Goal: Task Accomplishment & Management: Use online tool/utility

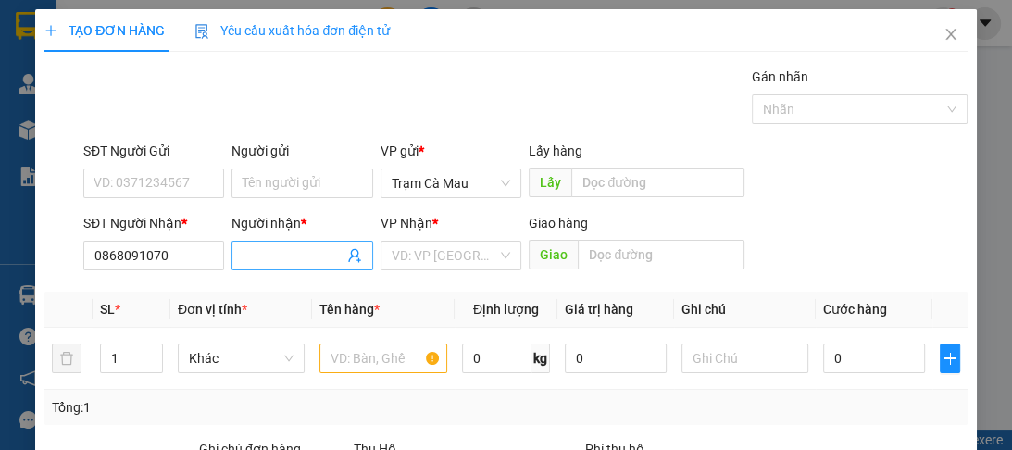
type input "0868091070"
click at [330, 242] on span at bounding box center [301, 256] width 141 height 30
type input "A"
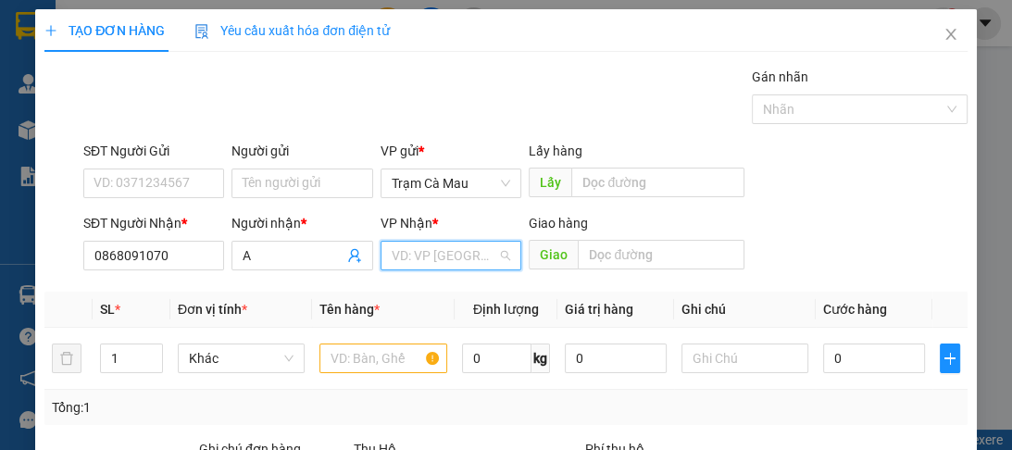
click at [446, 244] on input "search" at bounding box center [445, 256] width 106 height 28
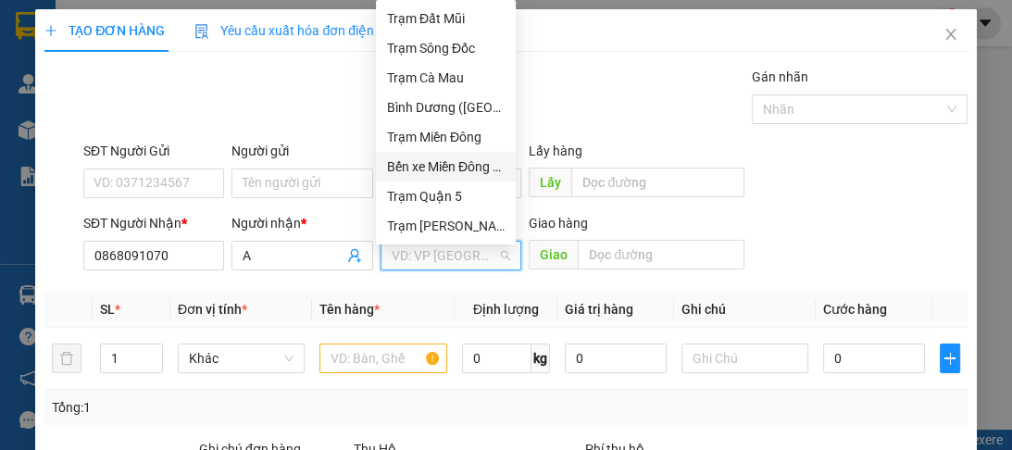
click at [438, 167] on div "Bến xe Miền Đông Mới" at bounding box center [446, 166] width 118 height 20
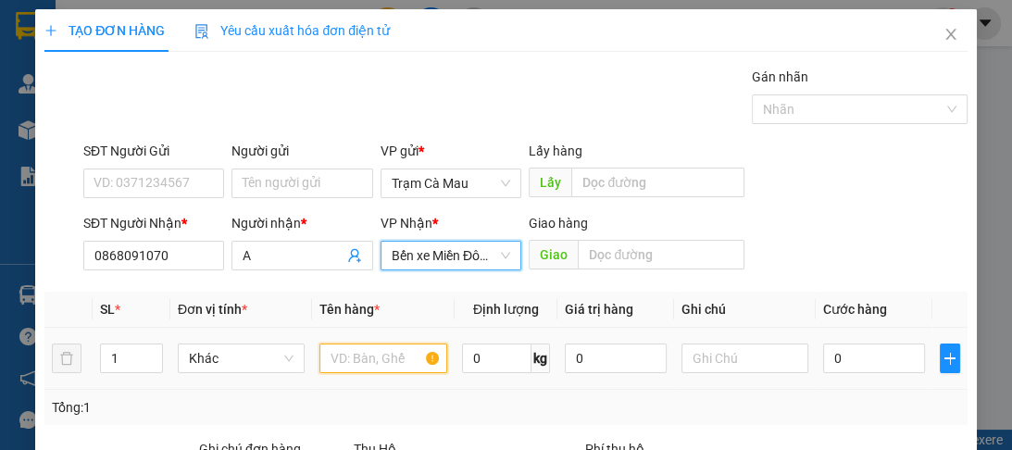
click at [380, 355] on input "text" at bounding box center [382, 358] width 127 height 30
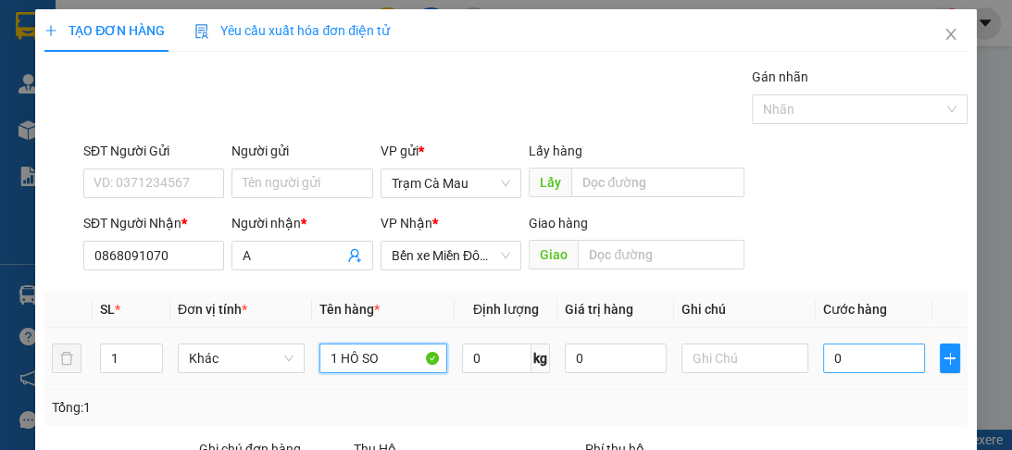
type input "1 HÔ SO"
click at [842, 359] on input "0" at bounding box center [874, 358] width 102 height 30
type input "3"
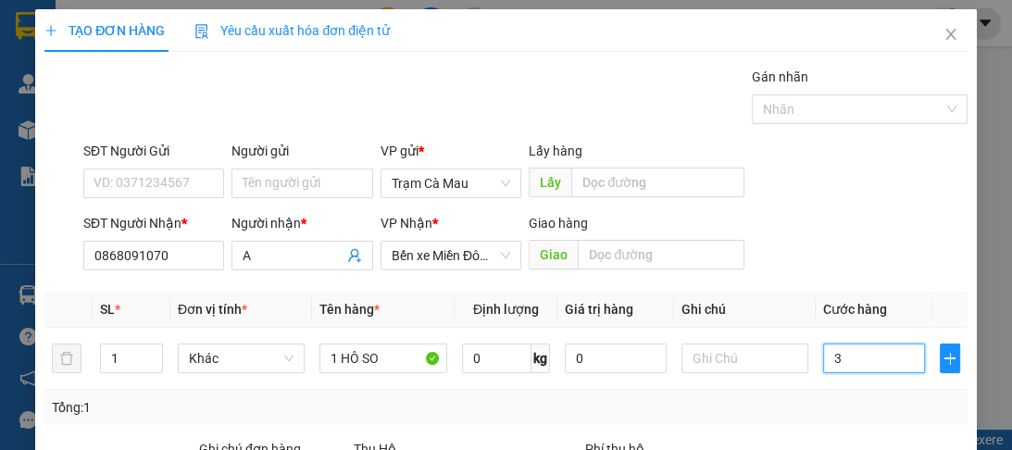
type input "30"
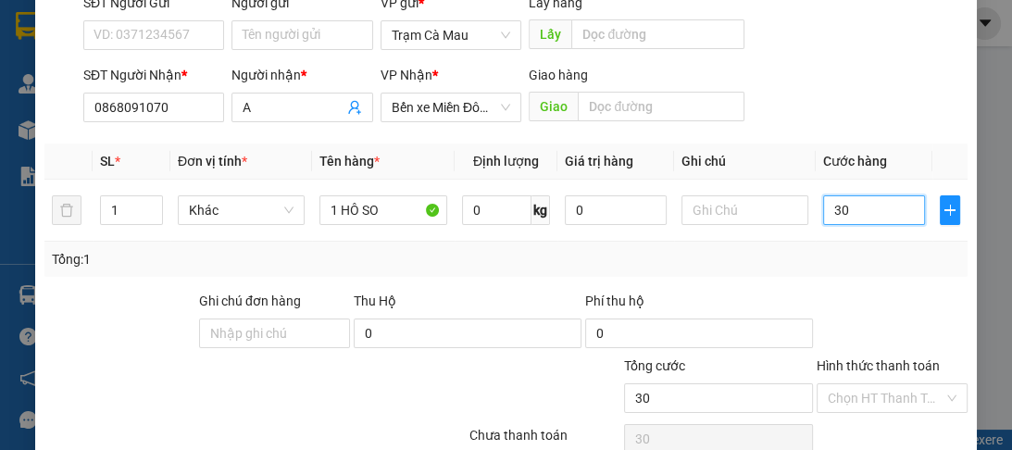
scroll to position [233, 0]
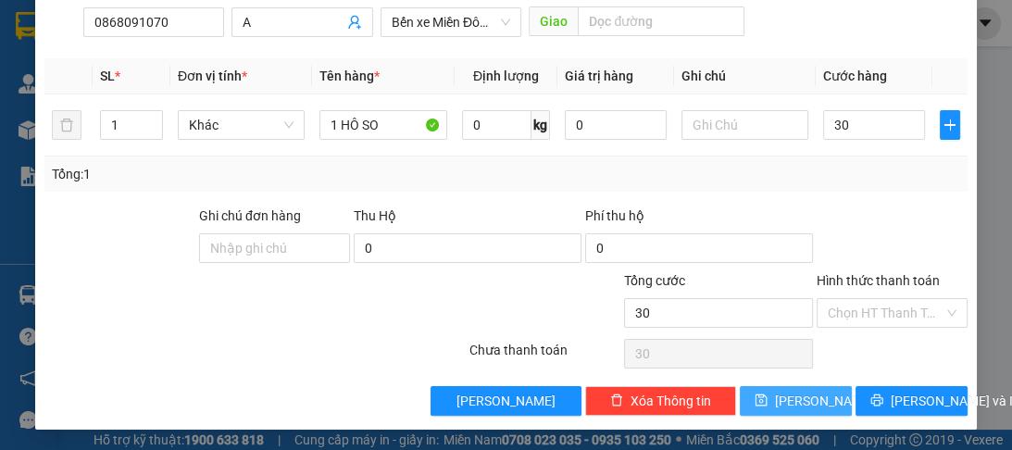
type input "30.000"
click at [795, 405] on span "[PERSON_NAME]" at bounding box center [824, 401] width 99 height 20
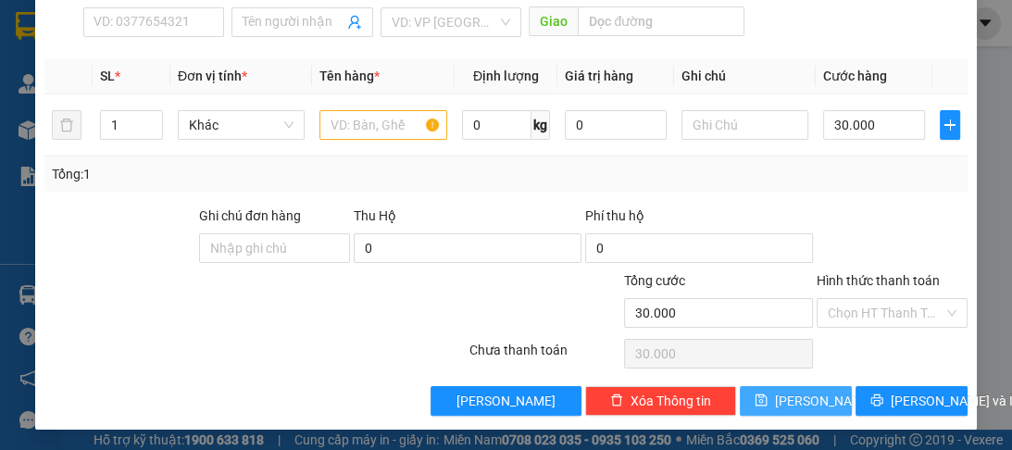
type input "0"
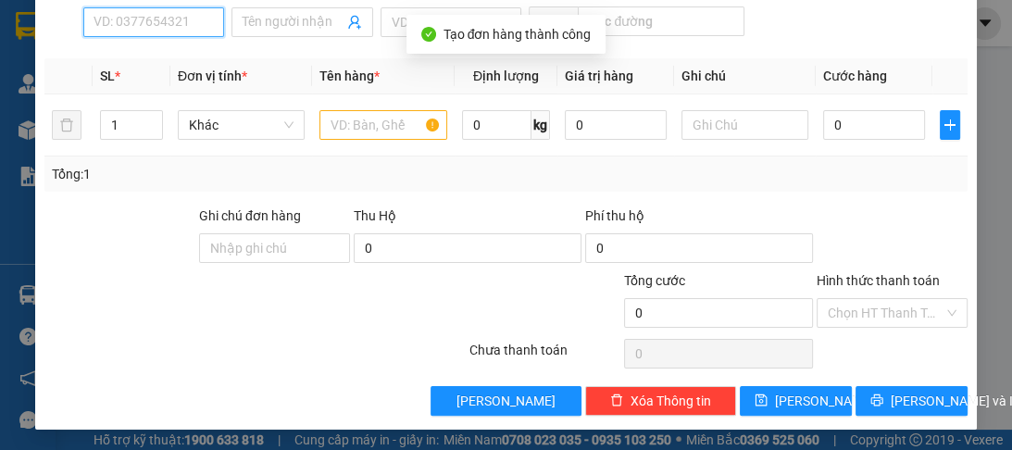
click at [163, 25] on input "SĐT Người Nhận *" at bounding box center [153, 22] width 141 height 30
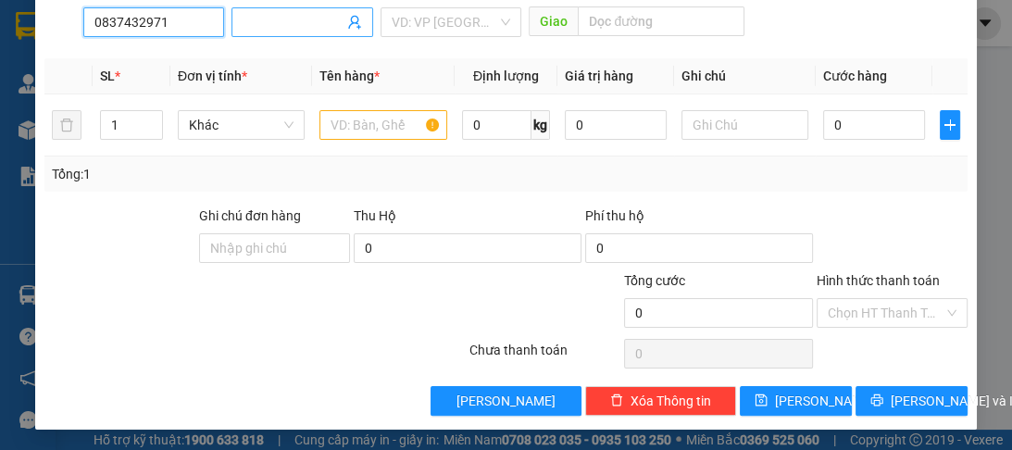
type input "0837432971"
click at [249, 18] on input "Người nhận *" at bounding box center [293, 22] width 100 height 20
type input "Q"
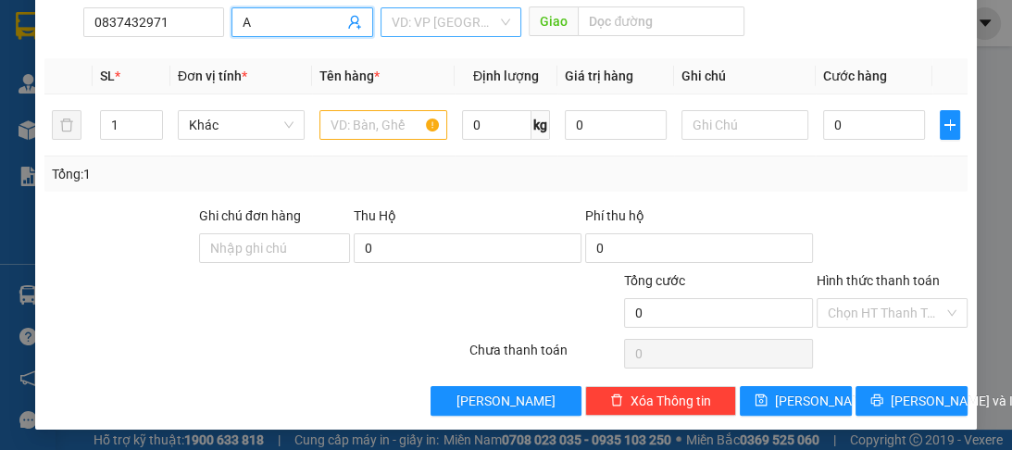
type input "A"
click at [461, 19] on input "search" at bounding box center [445, 22] width 106 height 28
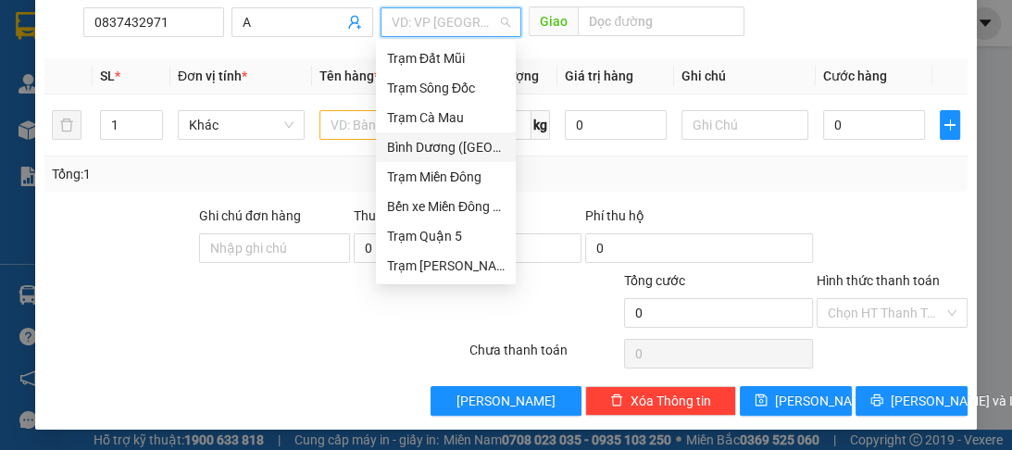
click at [437, 149] on div "Bình Dương ([GEOGRAPHIC_DATA])" at bounding box center [446, 147] width 118 height 20
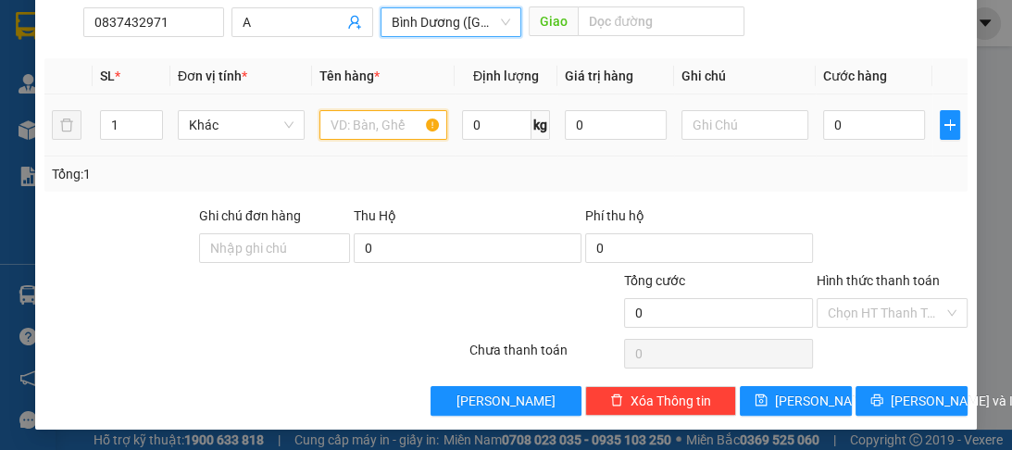
click at [393, 124] on input "text" at bounding box center [382, 125] width 127 height 30
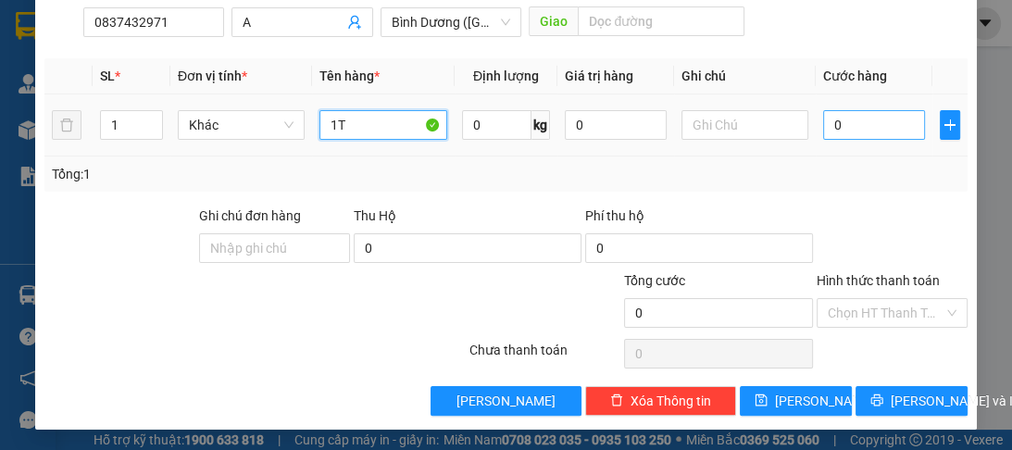
type input "1T"
click at [837, 121] on input "0" at bounding box center [874, 125] width 102 height 30
type input "1"
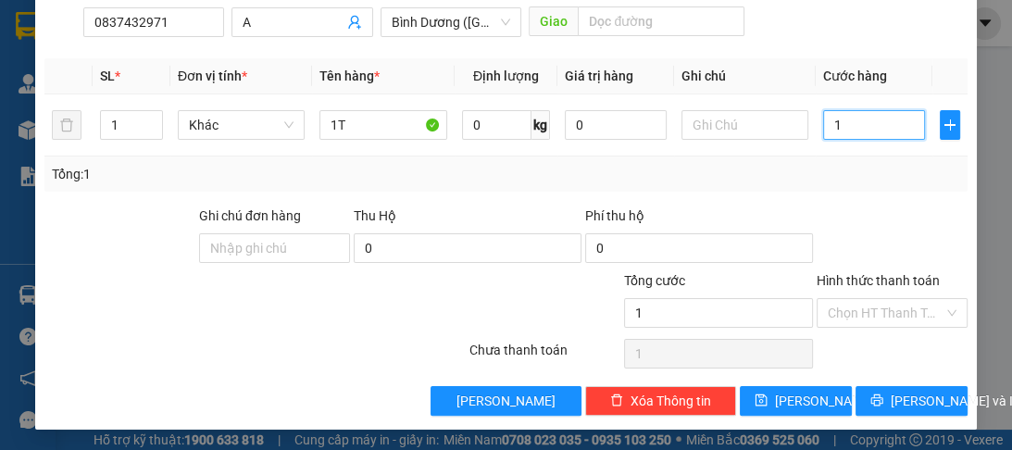
type input "10"
type input "100"
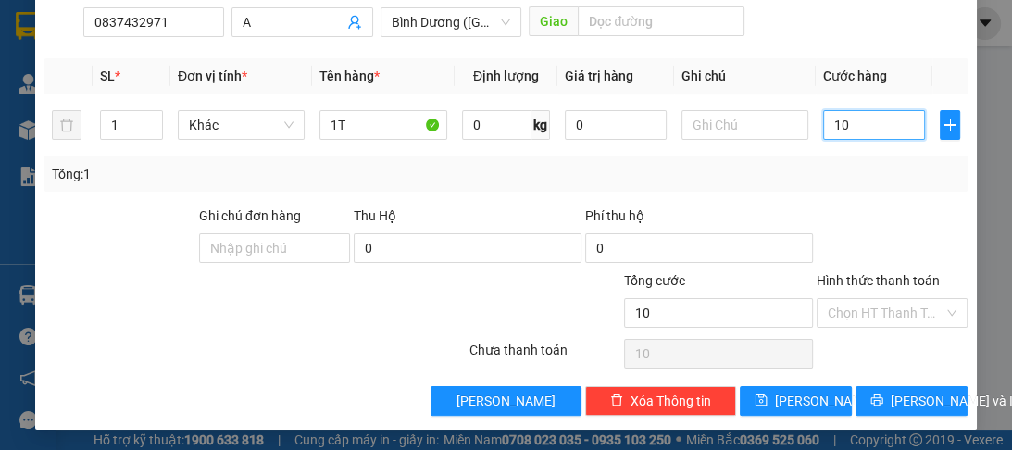
type input "100"
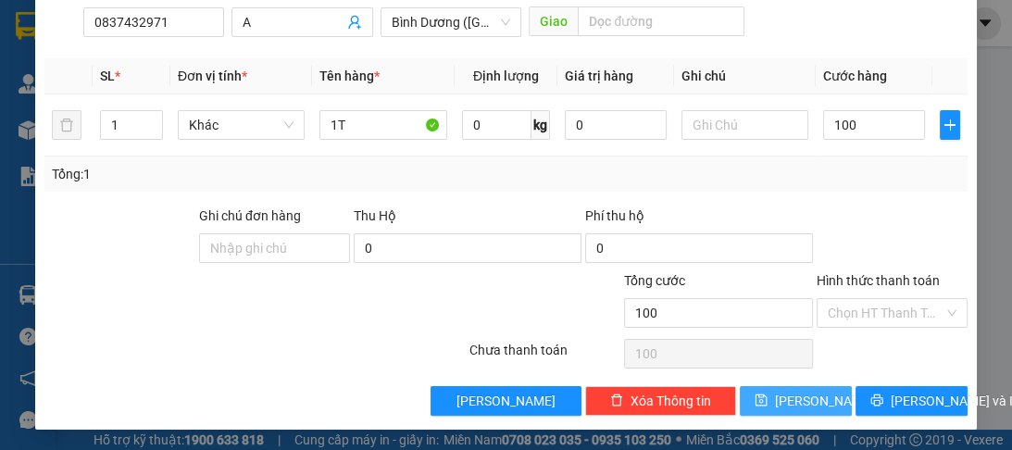
type input "100.000"
click at [754, 389] on button "[PERSON_NAME]" at bounding box center [796, 401] width 112 height 30
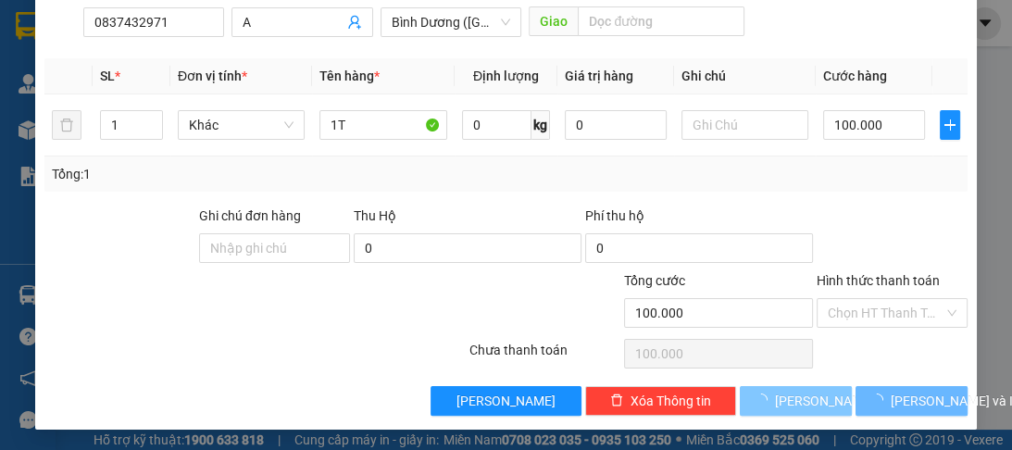
type input "0"
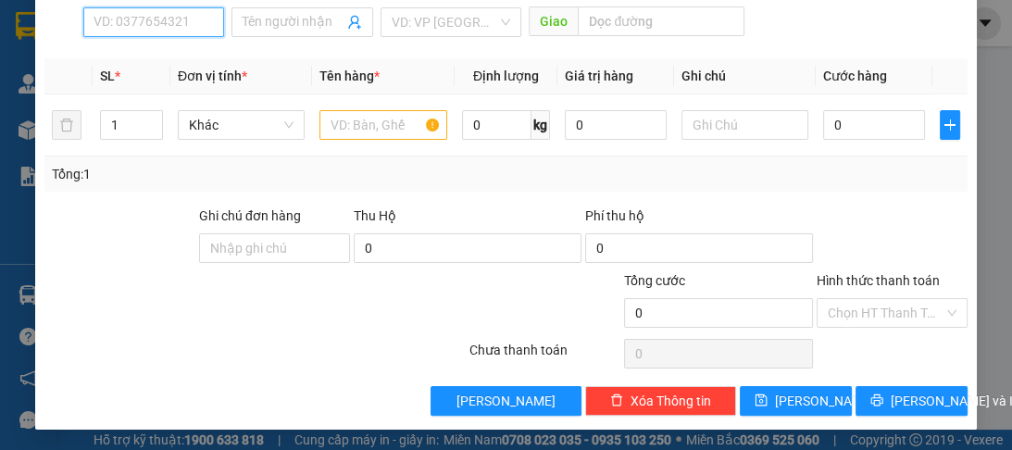
click at [210, 18] on input "SĐT Người Nhận *" at bounding box center [153, 22] width 141 height 30
type input "0942046445"
click at [169, 50] on div "0942046445 - A" at bounding box center [153, 57] width 118 height 20
type input "A"
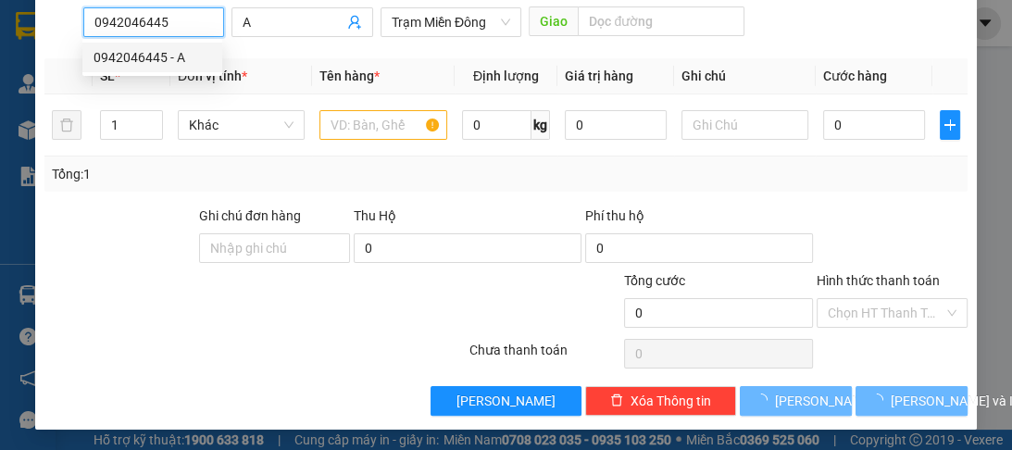
type input "40.000"
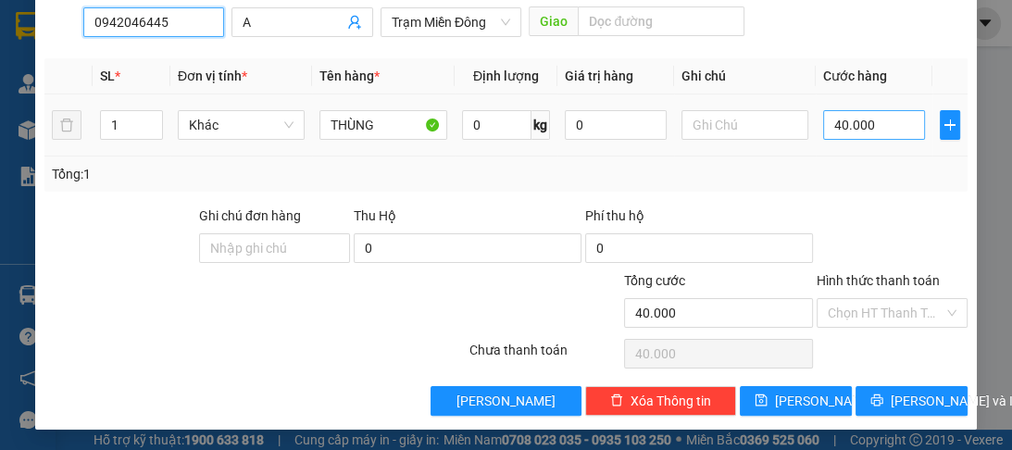
type input "0942046445"
click at [887, 117] on input "40.000" at bounding box center [874, 125] width 102 height 30
type input "0"
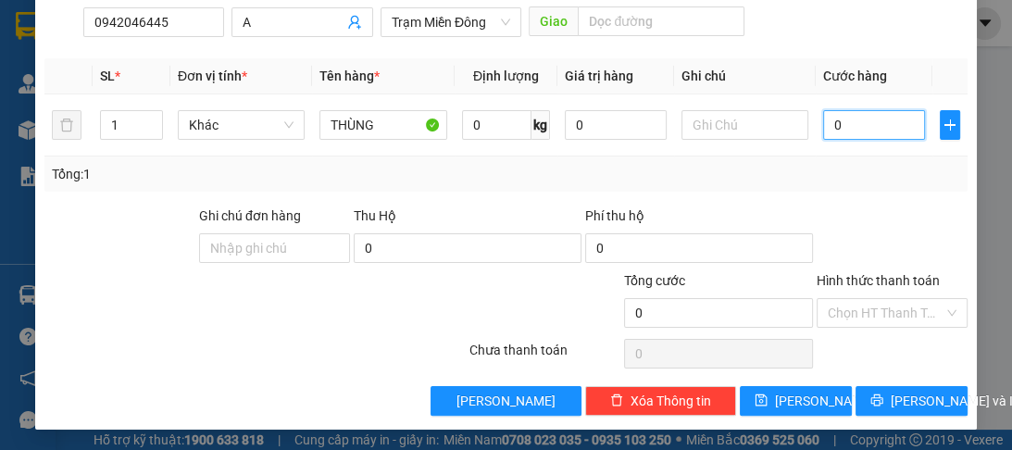
type input "8"
type input "08"
type input "80"
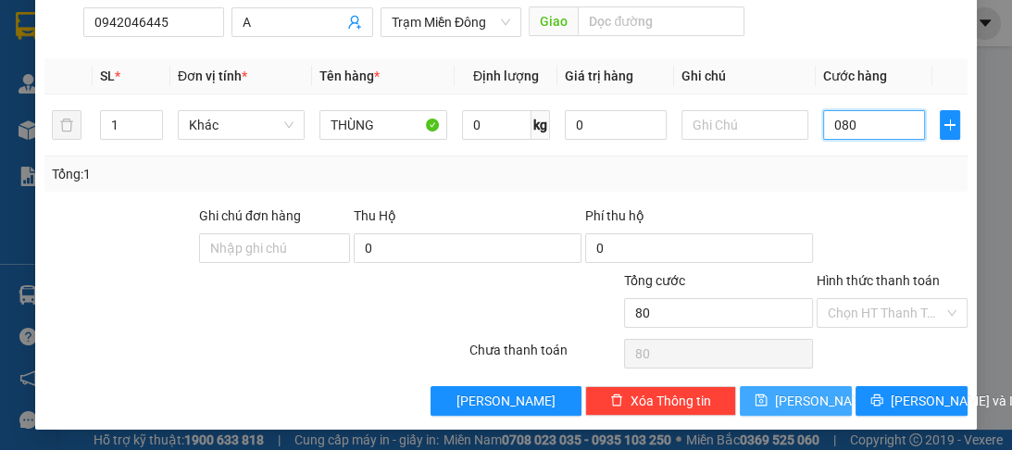
type input "080"
type input "80.000"
click at [783, 404] on button "[PERSON_NAME]" at bounding box center [796, 401] width 112 height 30
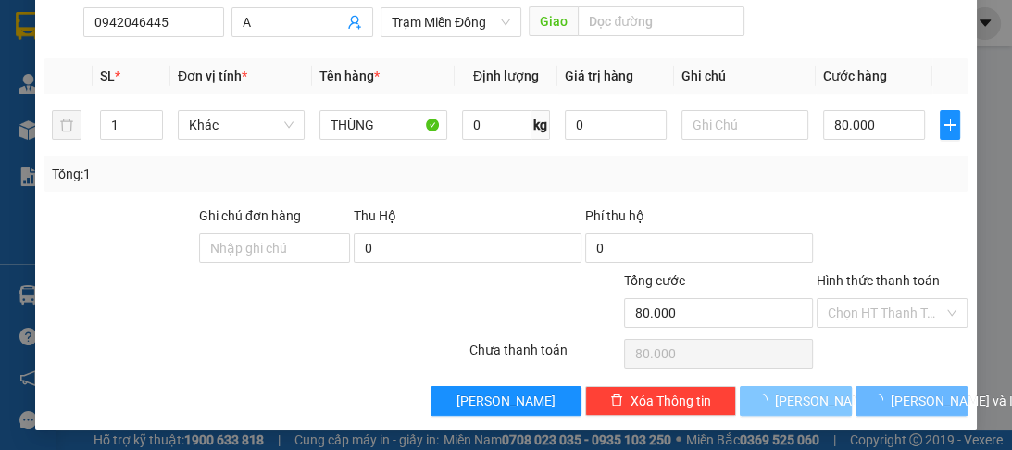
type input "0"
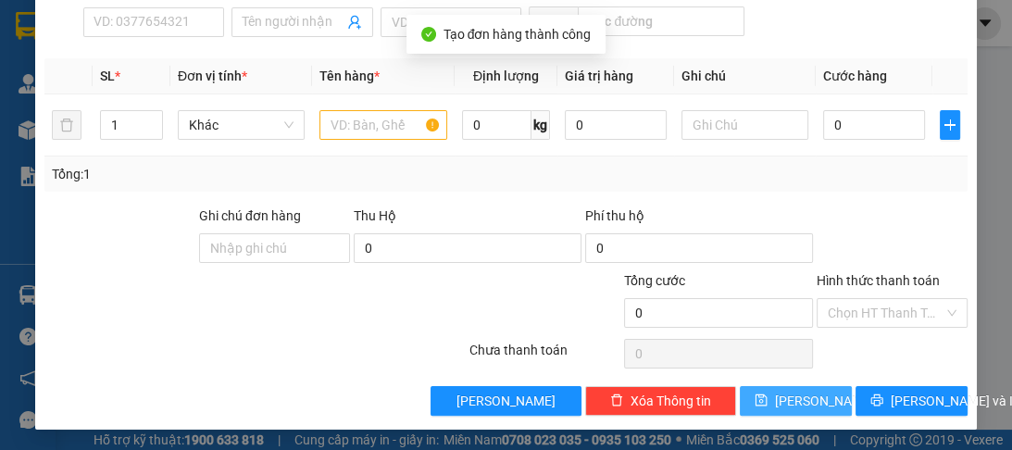
scroll to position [11, 0]
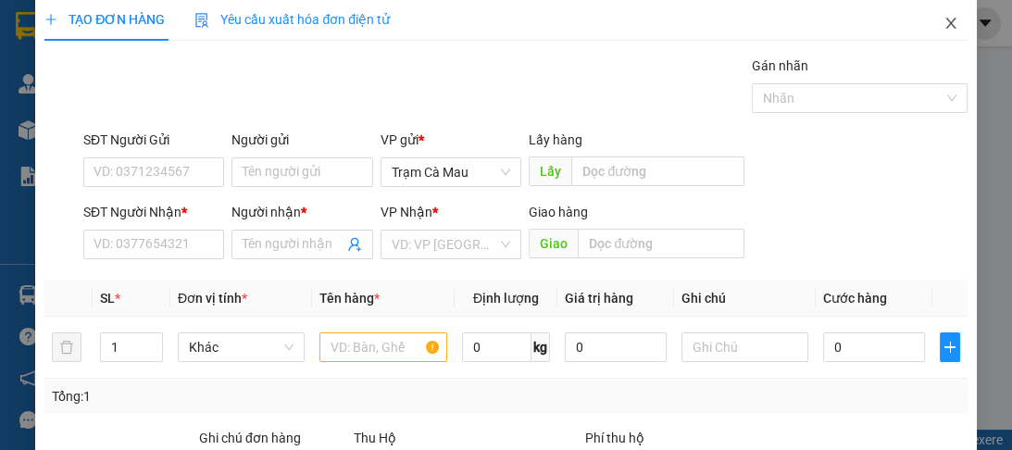
click at [943, 22] on icon "close" at bounding box center [950, 23] width 15 height 15
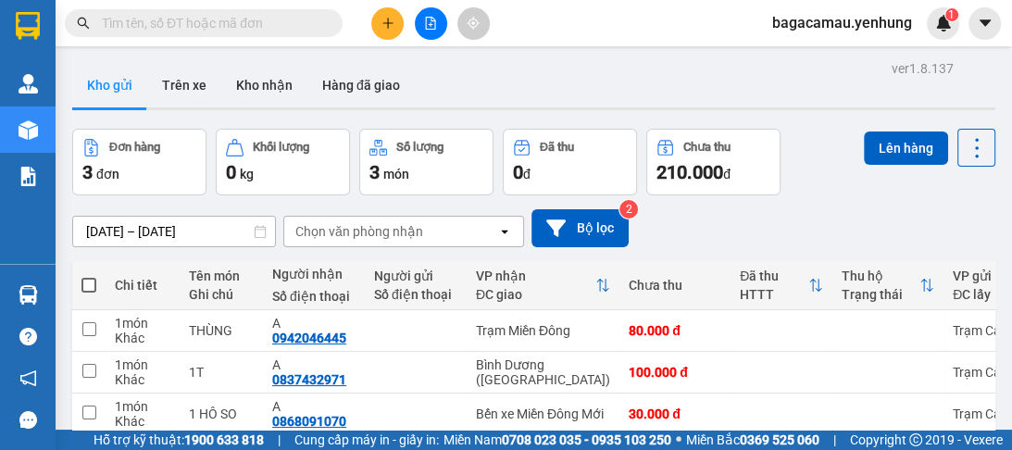
scroll to position [87, 0]
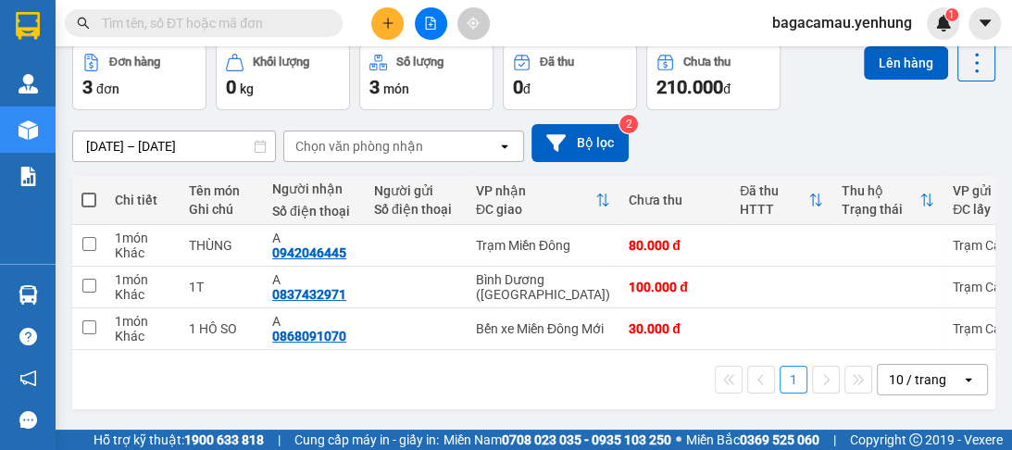
click at [962, 385] on icon "open" at bounding box center [968, 379] width 15 height 15
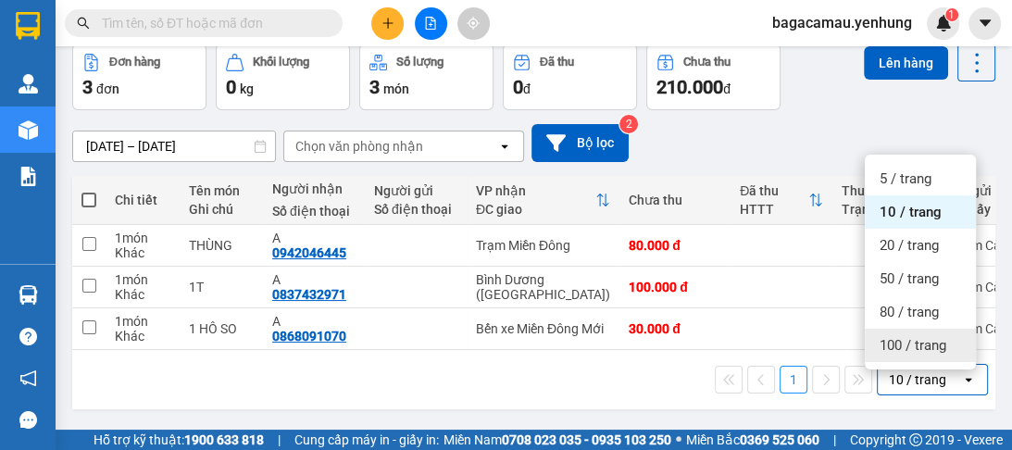
click at [925, 343] on span "100 / trang" at bounding box center [912, 345] width 67 height 19
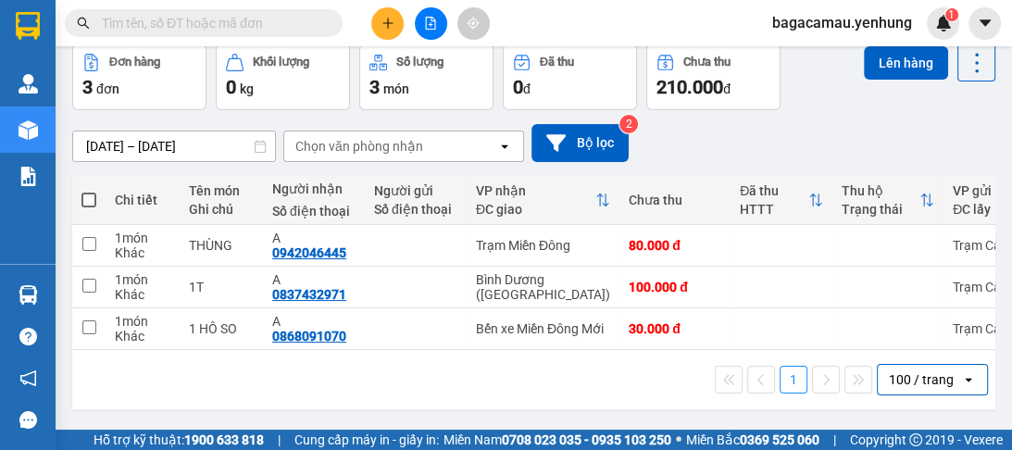
click at [89, 195] on span at bounding box center [88, 200] width 15 height 15
click at [89, 191] on input "checkbox" at bounding box center [89, 191] width 0 height 0
checkbox input "true"
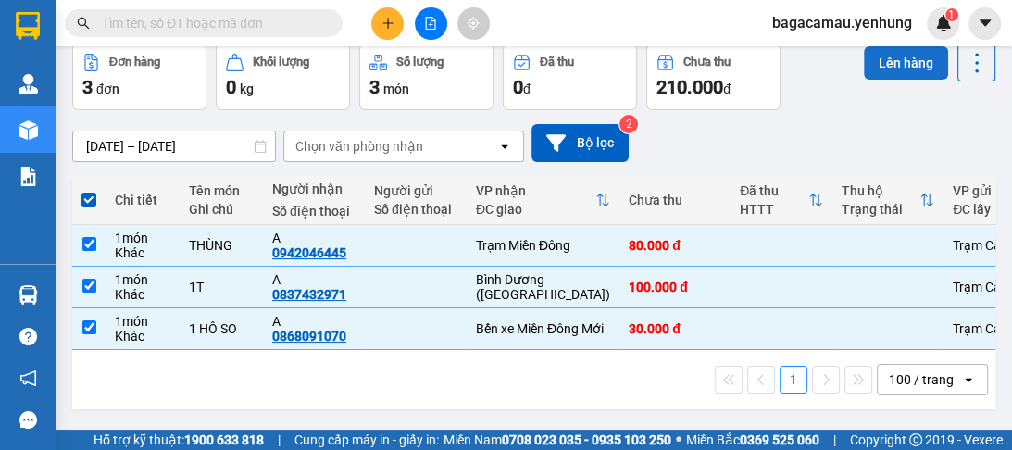
click at [907, 62] on button "Lên hàng" at bounding box center [906, 62] width 84 height 33
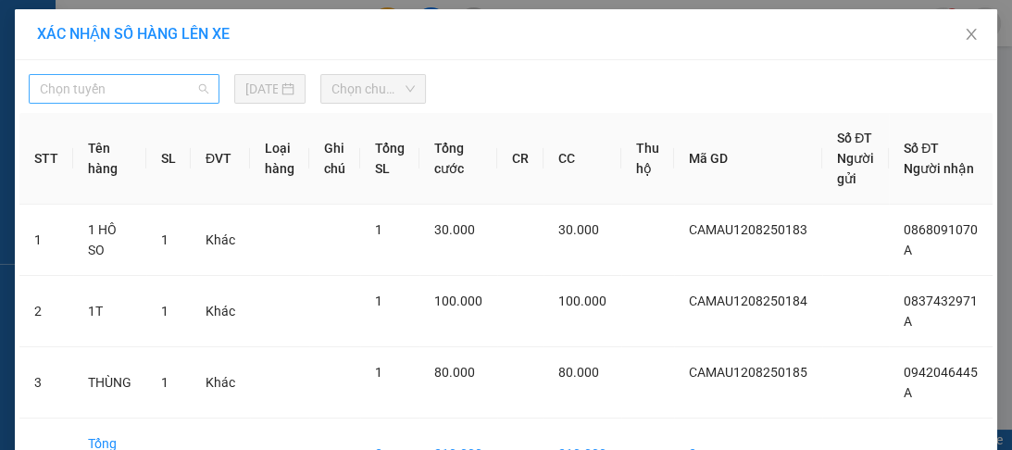
click at [186, 85] on span "Chọn tuyến" at bounding box center [124, 89] width 168 height 28
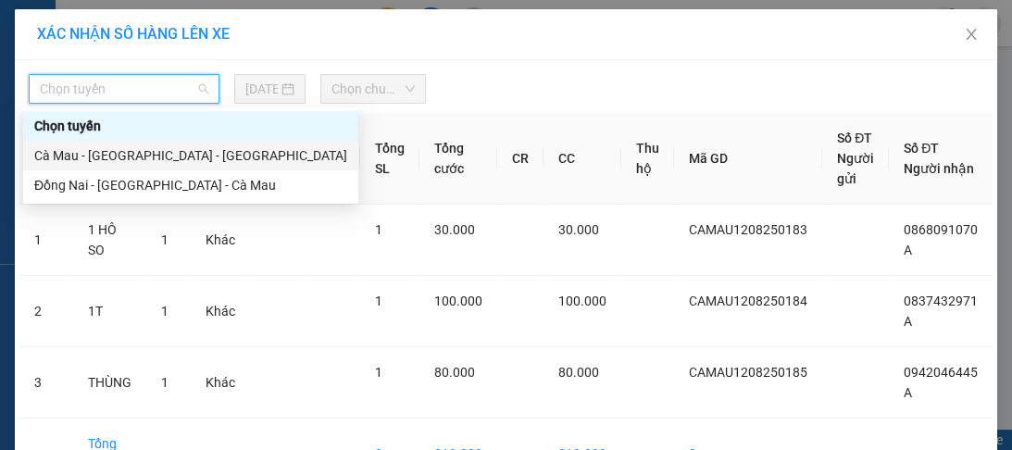
click at [159, 151] on div "Cà Mau - [GEOGRAPHIC_DATA] - [GEOGRAPHIC_DATA]" at bounding box center [190, 155] width 313 height 20
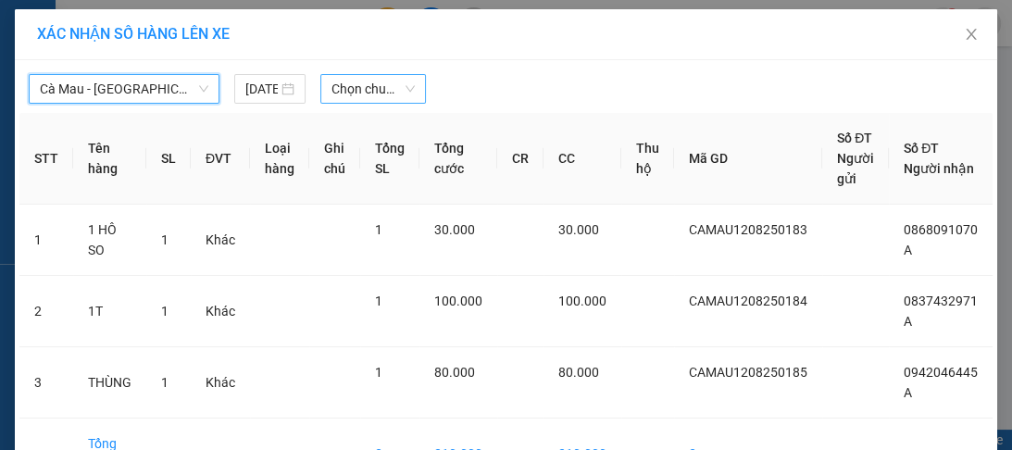
click at [392, 76] on span "Chọn chuyến" at bounding box center [372, 89] width 83 height 28
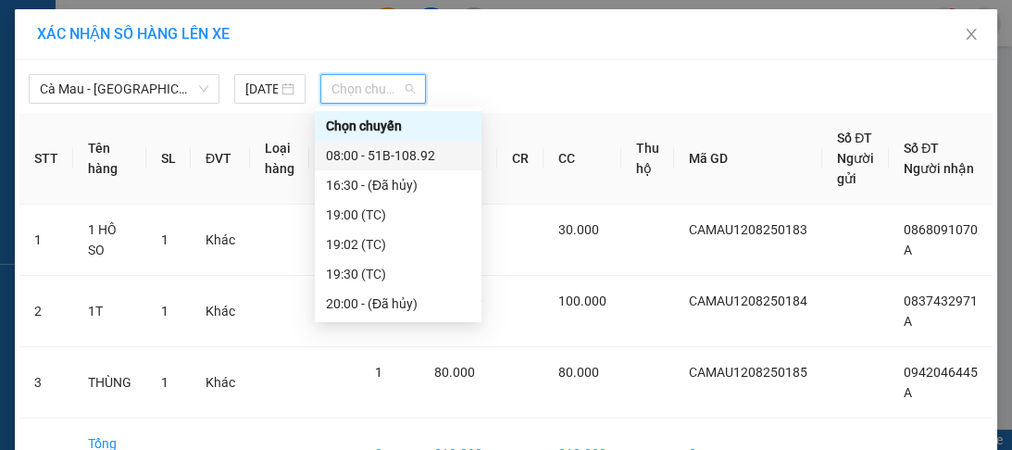
click at [433, 156] on div "08:00 - 51B-108.92" at bounding box center [398, 155] width 144 height 20
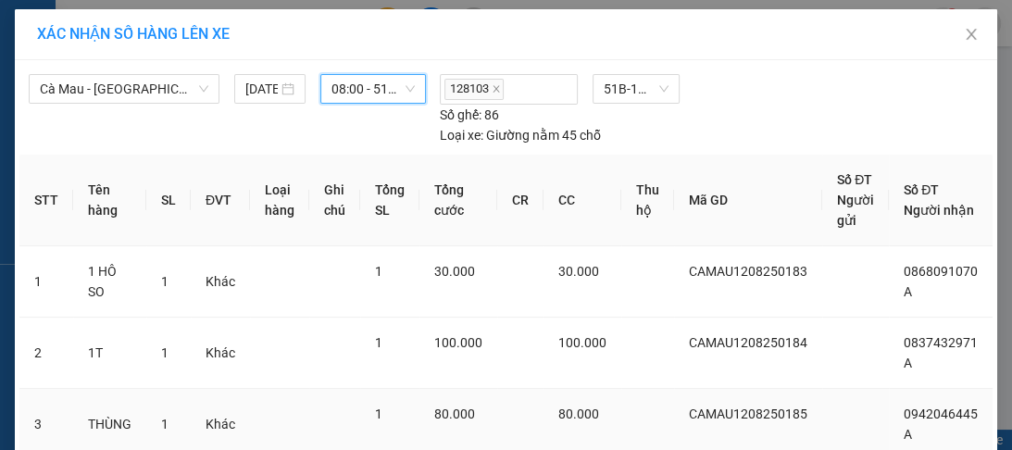
scroll to position [164, 0]
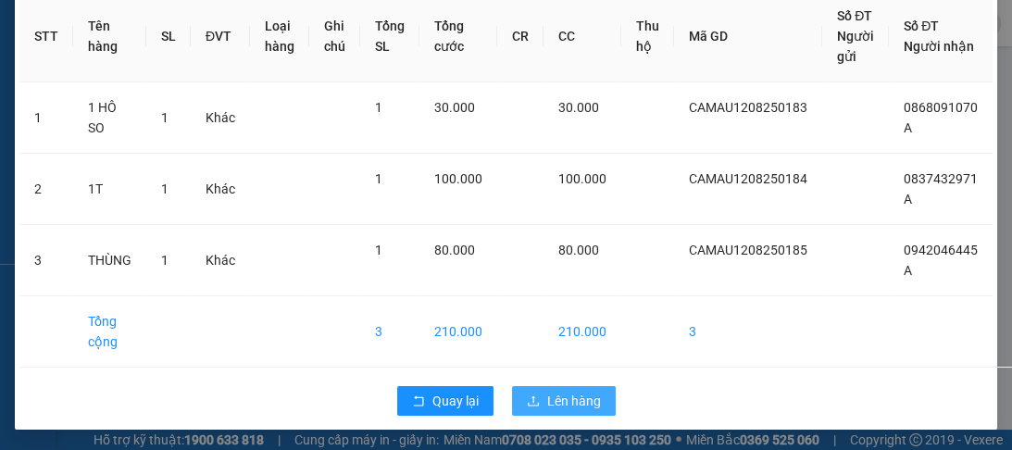
click at [558, 395] on span "Lên hàng" at bounding box center [574, 401] width 54 height 20
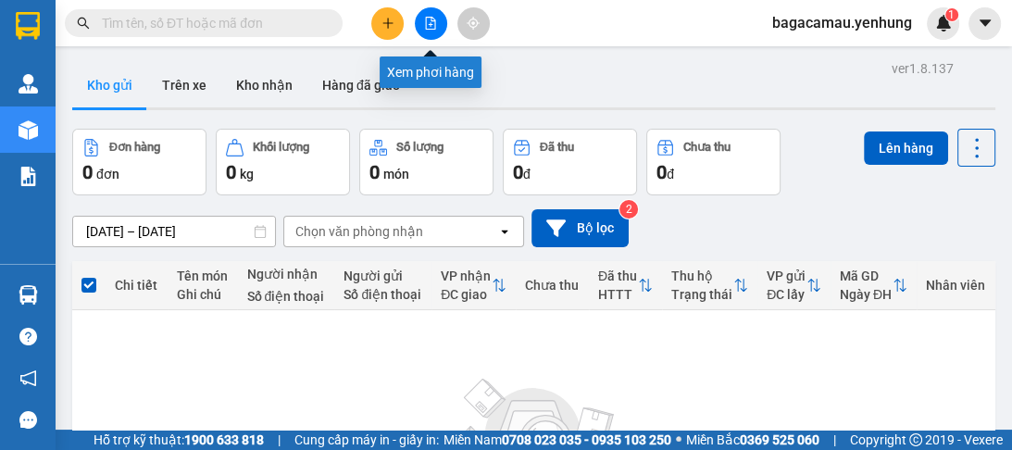
click at [424, 31] on button at bounding box center [431, 23] width 32 height 32
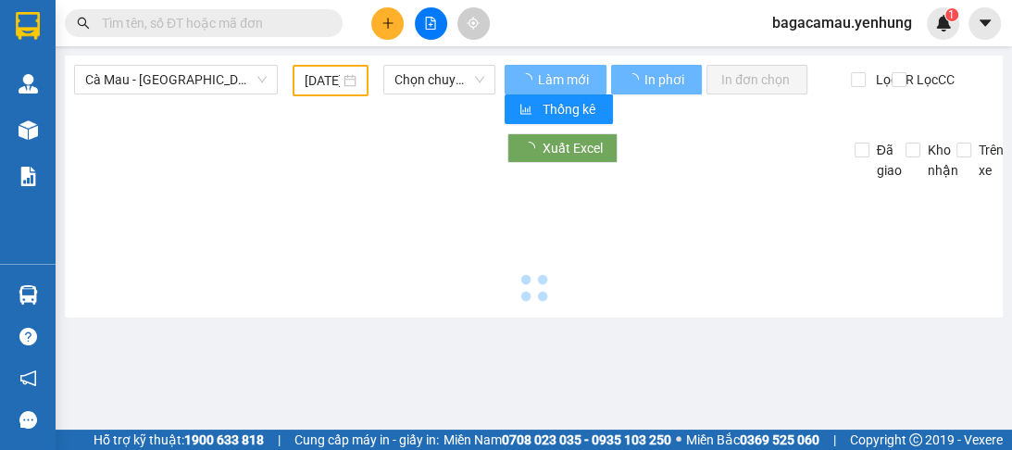
type input "[DATE]"
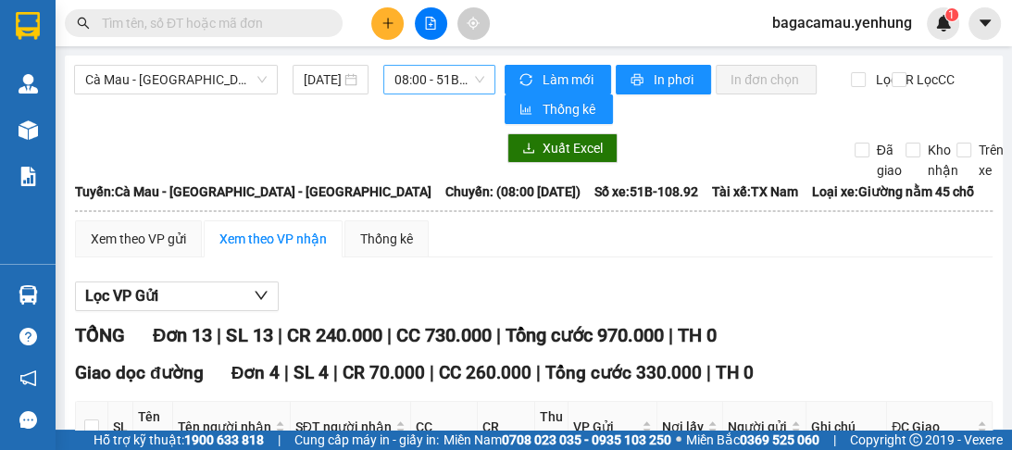
click at [440, 78] on span "08:00 - 51B-108.92" at bounding box center [439, 80] width 90 height 28
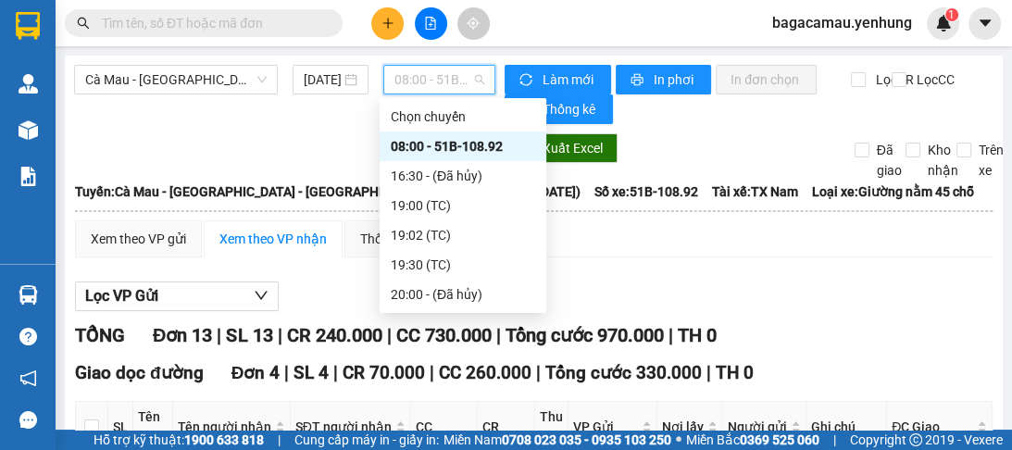
click at [468, 143] on div "08:00 - 51B-108.92" at bounding box center [463, 146] width 144 height 20
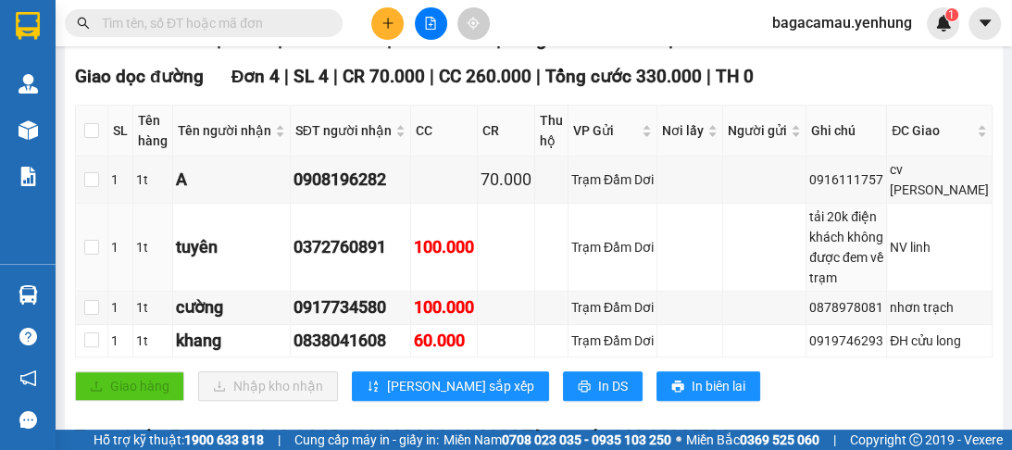
scroll to position [518, 0]
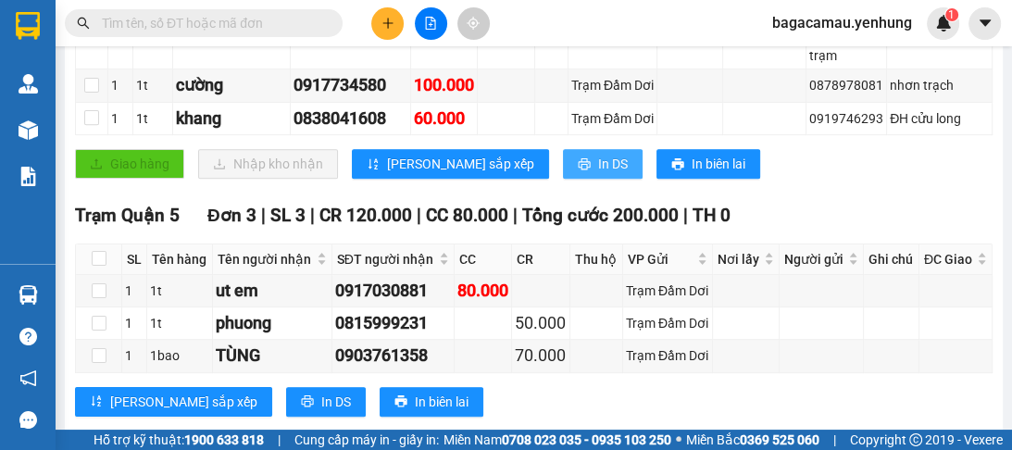
click at [563, 179] on button "In DS" at bounding box center [603, 164] width 80 height 30
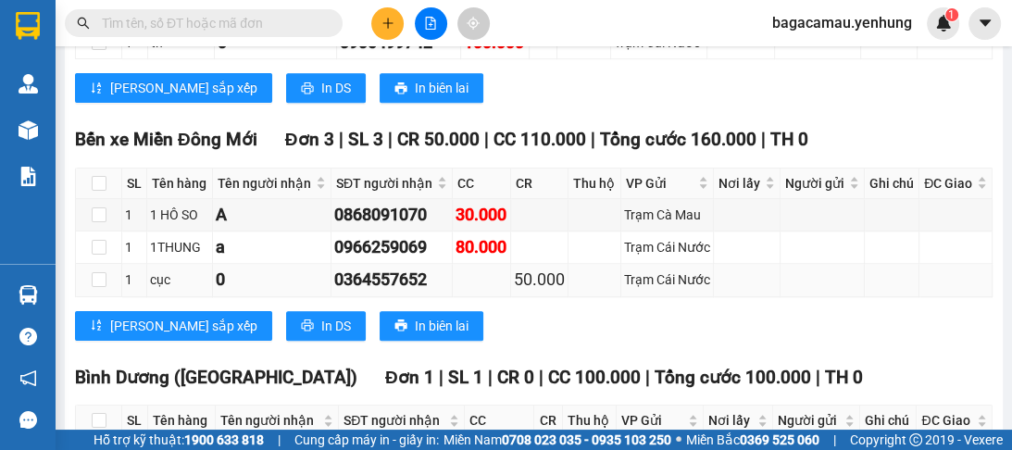
scroll to position [1185, 0]
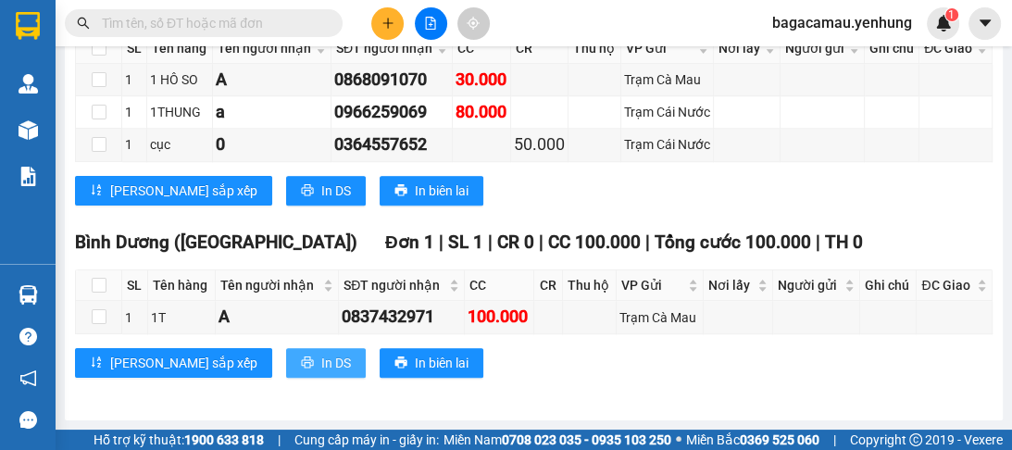
click at [321, 373] on span "In DS" at bounding box center [336, 363] width 30 height 20
